Goal: Transaction & Acquisition: Purchase product/service

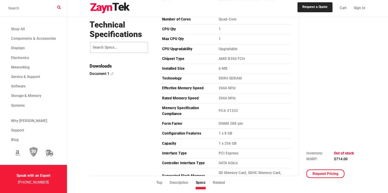
scroll to position [970, 0]
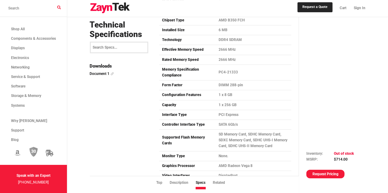
click at [334, 175] on link "Request Pricing" at bounding box center [325, 174] width 38 height 9
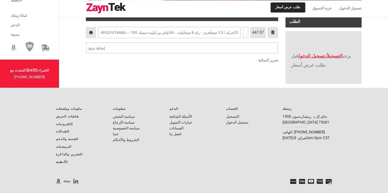
scroll to position [144, 0]
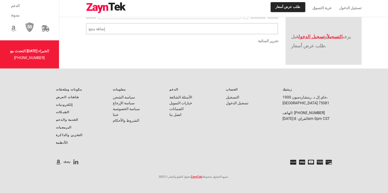
click at [274, 15] on icon at bounding box center [272, 13] width 3 height 4
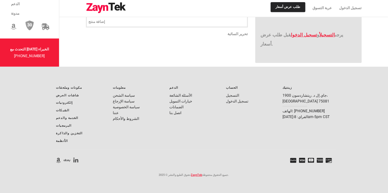
scroll to position [72, 0]
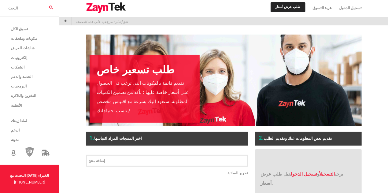
scroll to position [202, 0]
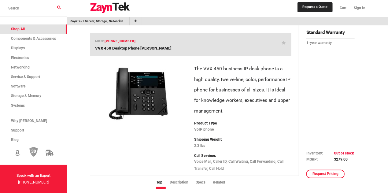
click at [22, 28] on span "Shop All" at bounding box center [18, 29] width 14 height 4
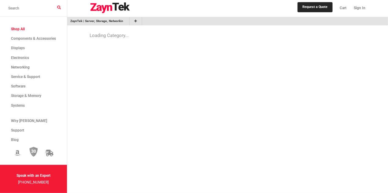
click at [101, 9] on img at bounding box center [110, 7] width 40 height 11
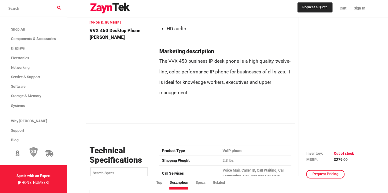
scroll to position [359, 0]
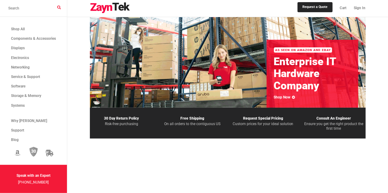
scroll to position [215, 0]
